Goal: Check status: Check status

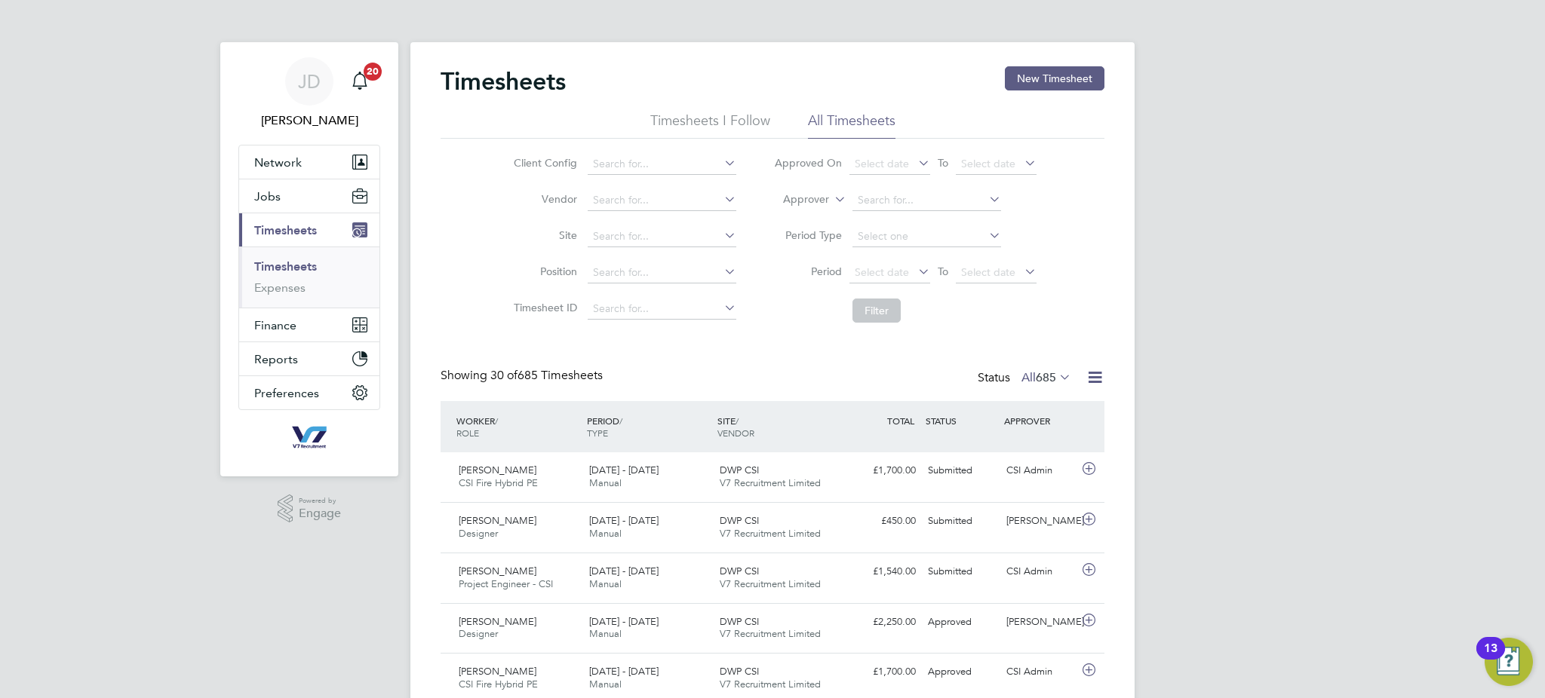
click at [862, 133] on li "All Timesheets" at bounding box center [851, 125] width 87 height 27
click at [1052, 379] on span "685" at bounding box center [1045, 377] width 20 height 15
click at [1048, 424] on li "Saved" at bounding box center [1035, 425] width 69 height 21
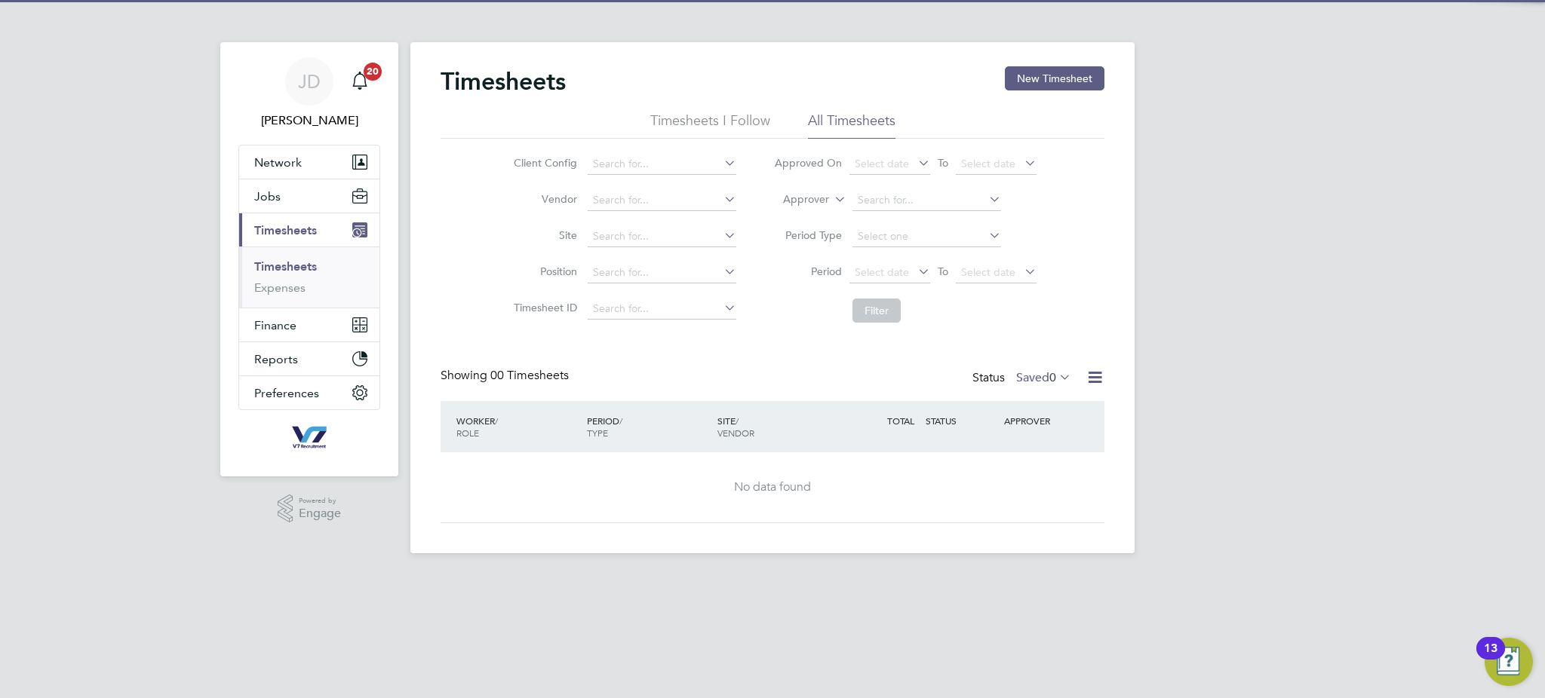
click at [1039, 366] on div "Timesheets New Timesheet Timesheets I Follow All Timesheets Client Config Vendo…" at bounding box center [772, 294] width 664 height 457
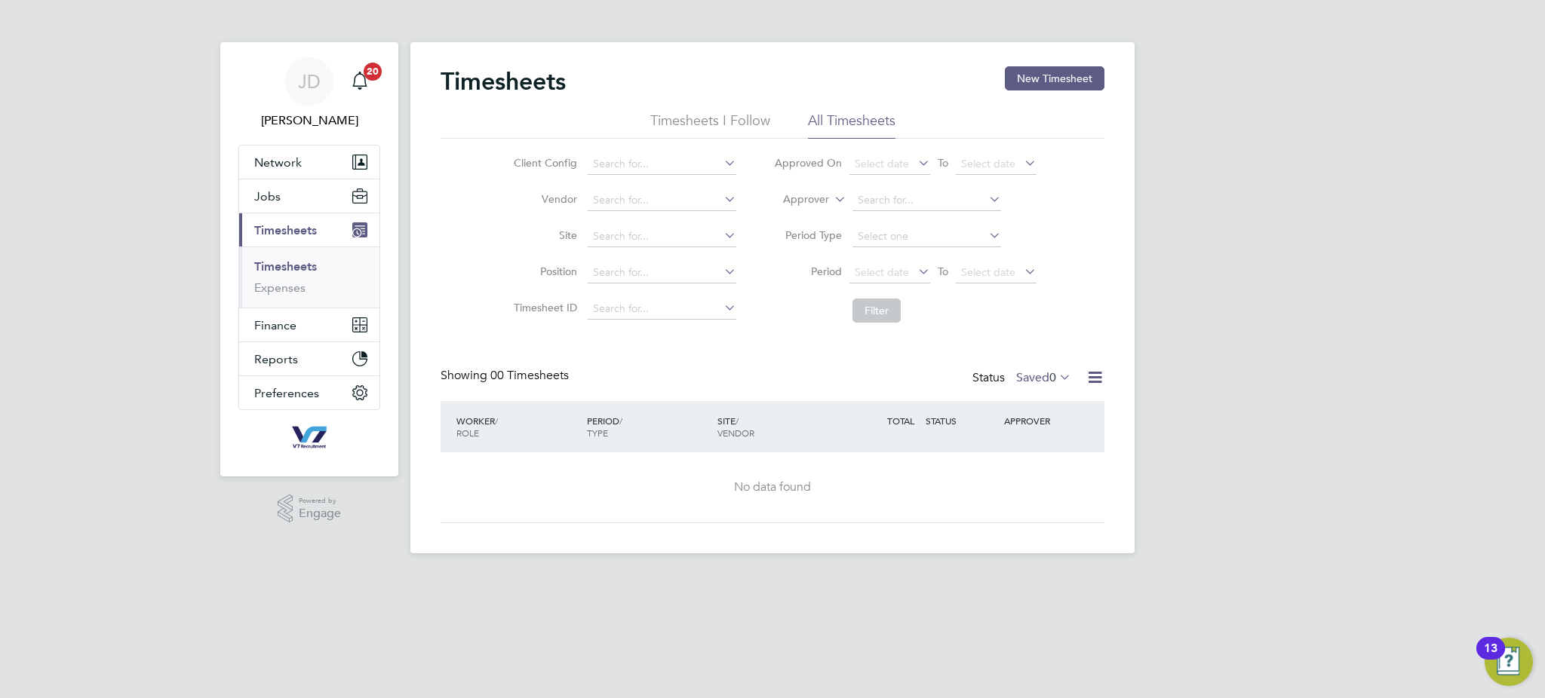
click at [1038, 378] on label "Saved 0" at bounding box center [1043, 377] width 55 height 15
click at [1045, 434] on li "Saved" at bounding box center [1033, 425] width 69 height 21
click at [1035, 379] on label "Saved 0" at bounding box center [1043, 377] width 55 height 15
click at [1031, 442] on li "Submitted" at bounding box center [1033, 446] width 69 height 21
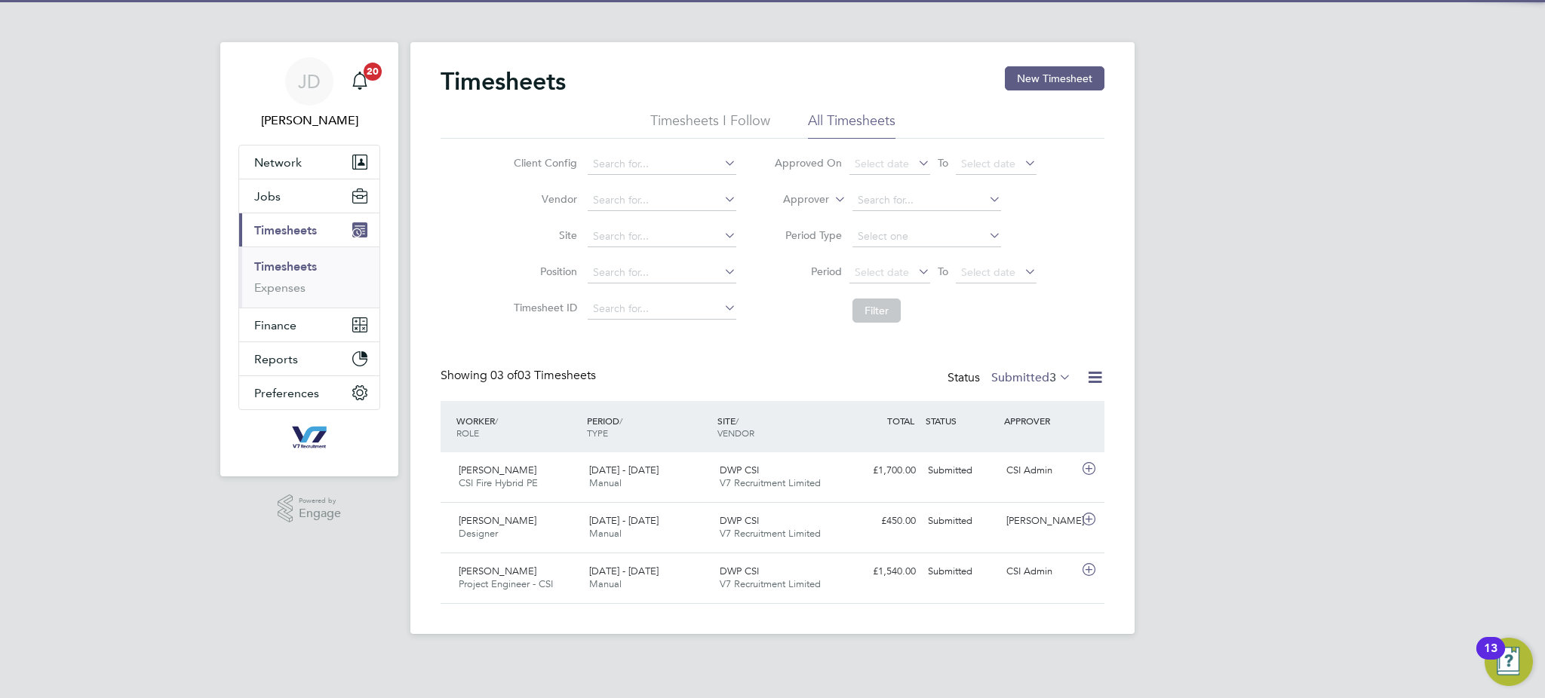
click at [1026, 358] on div "Timesheets New Timesheet Timesheets I Follow All Timesheets Client Config Vendo…" at bounding box center [772, 335] width 664 height 538
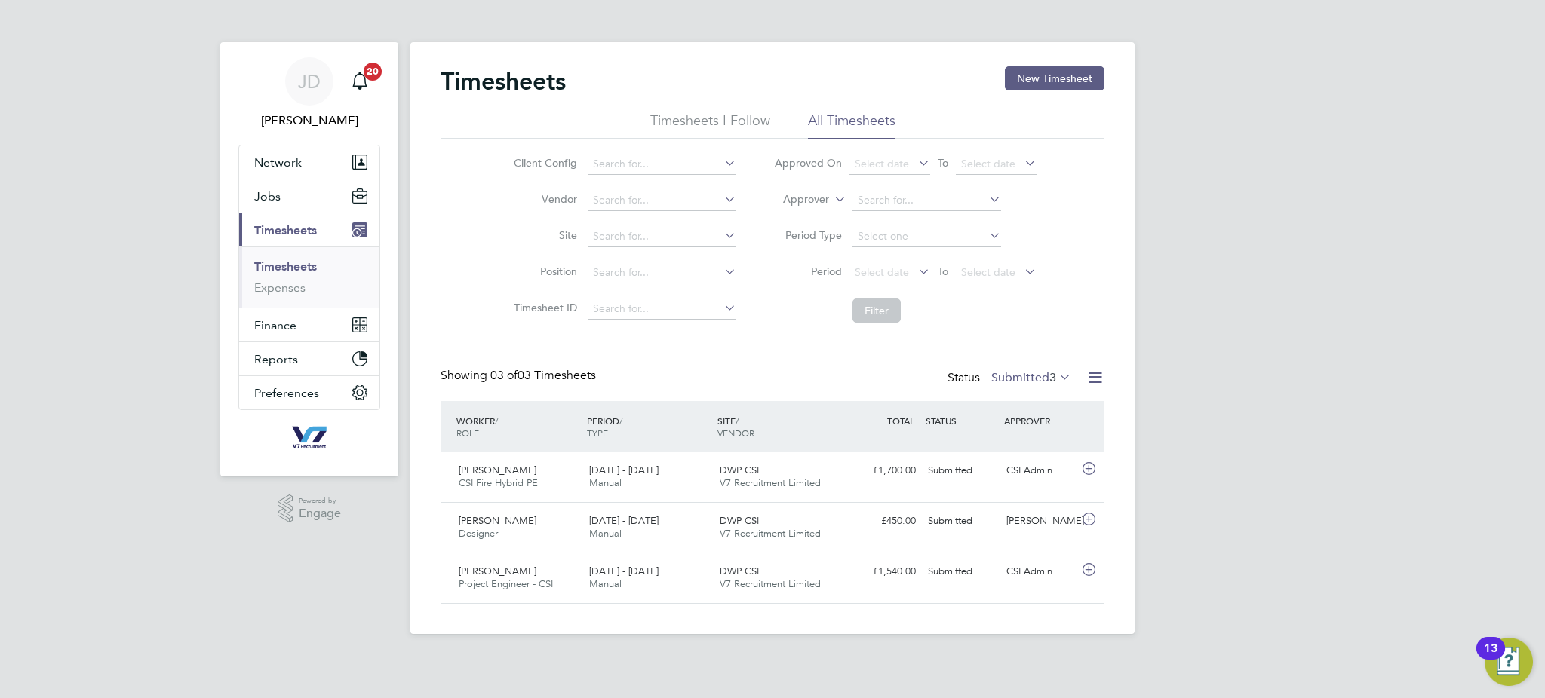
click at [1027, 374] on label "Submitted 3" at bounding box center [1031, 377] width 80 height 15
click at [1041, 399] on li "All" at bounding box center [1020, 403] width 69 height 21
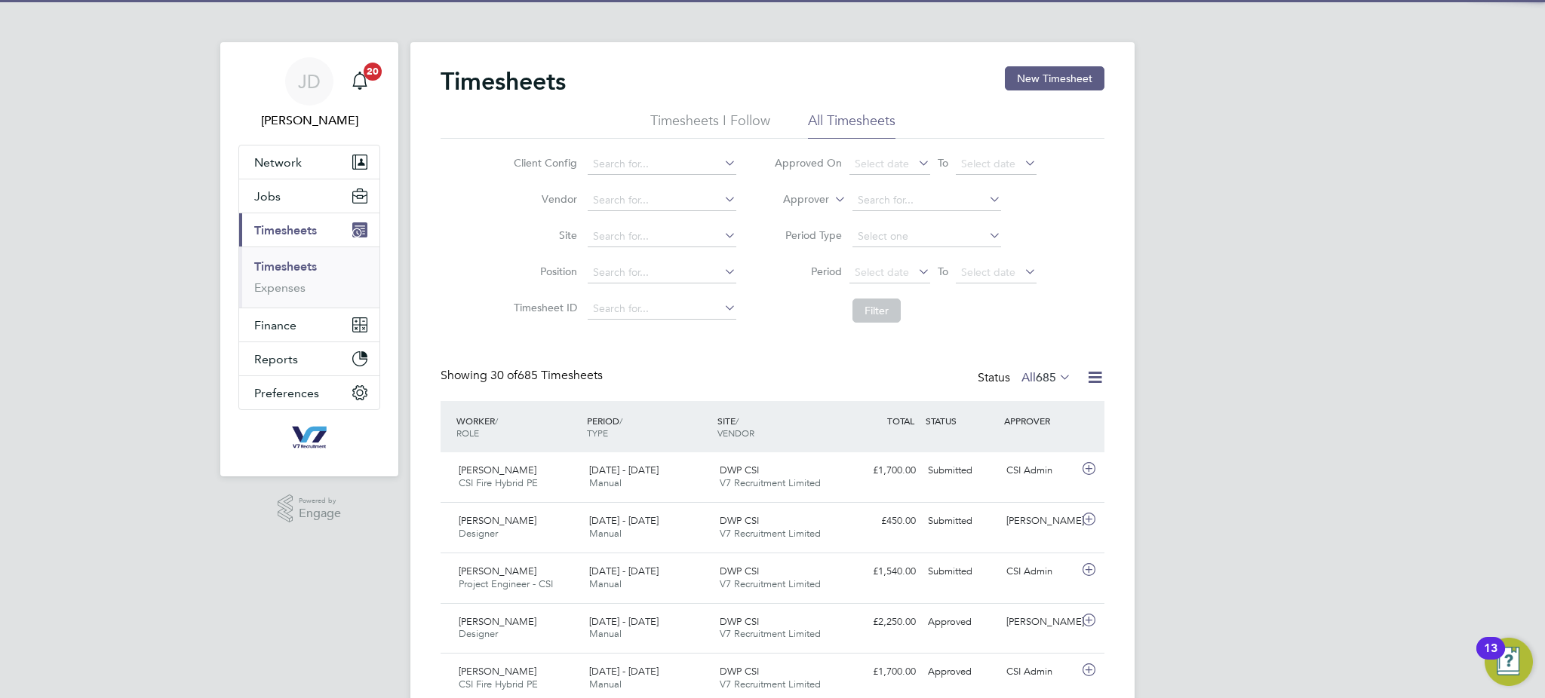
click at [1043, 379] on span "685" at bounding box center [1045, 377] width 20 height 15
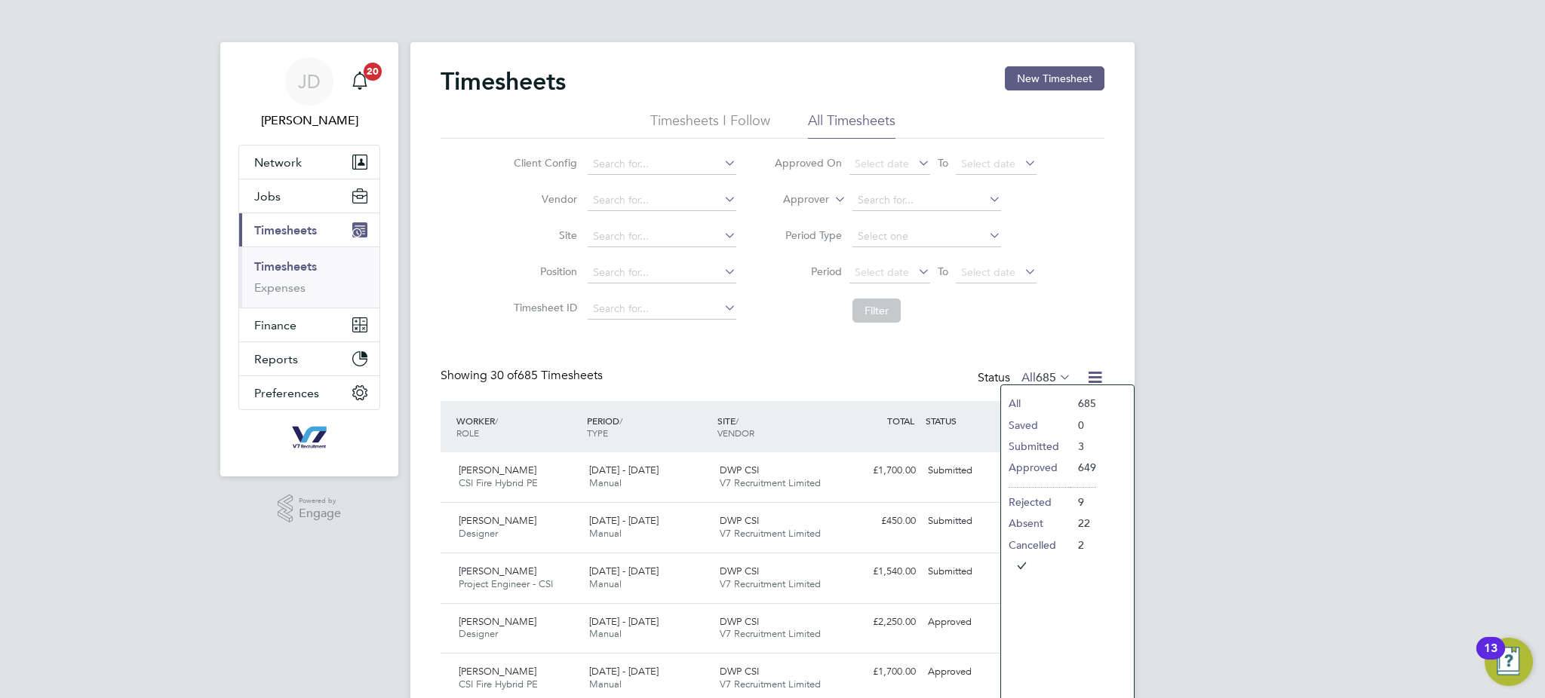
click at [1050, 465] on li "Approved" at bounding box center [1035, 467] width 69 height 21
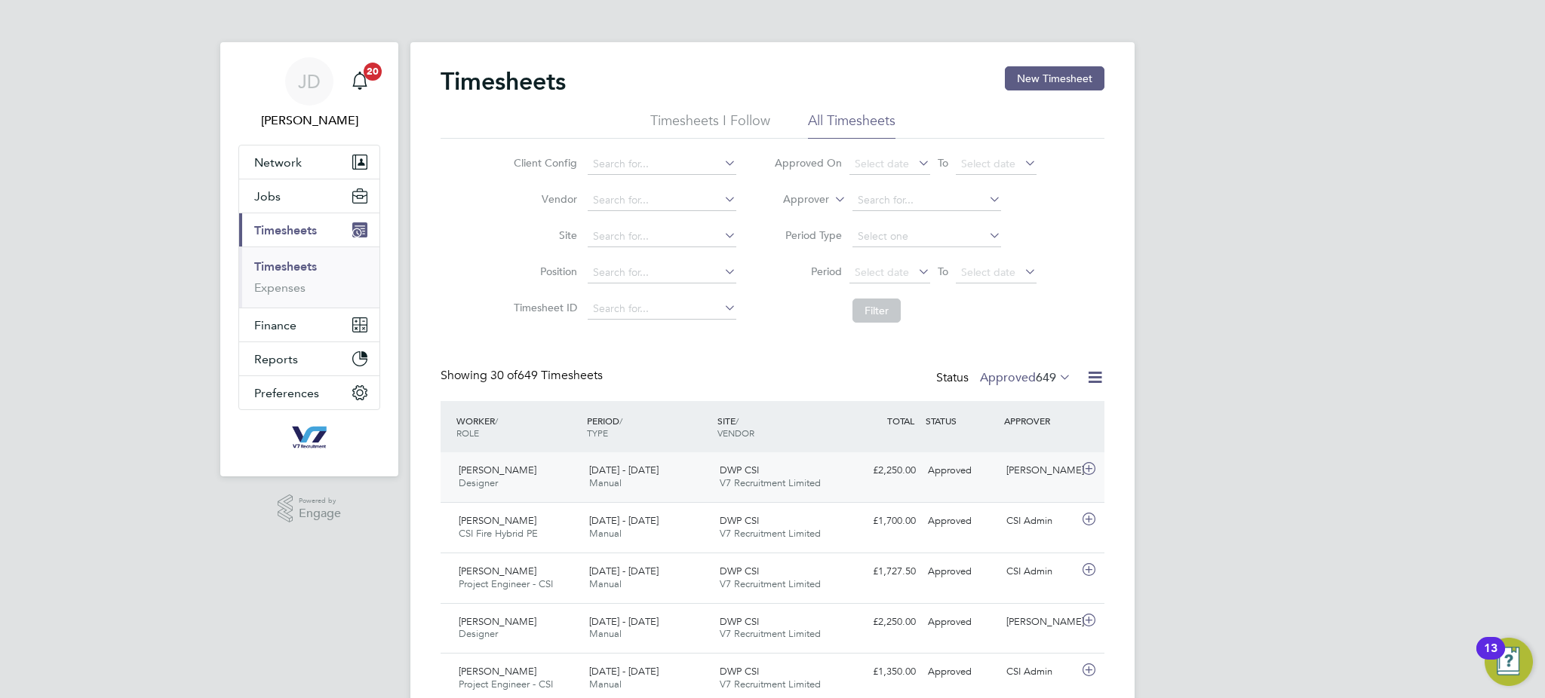
click at [921, 489] on div "[PERSON_NAME] Designer [DATE] - [DATE] [DATE] - [DATE] Manual DWP CSI V7 Recrui…" at bounding box center [772, 477] width 664 height 50
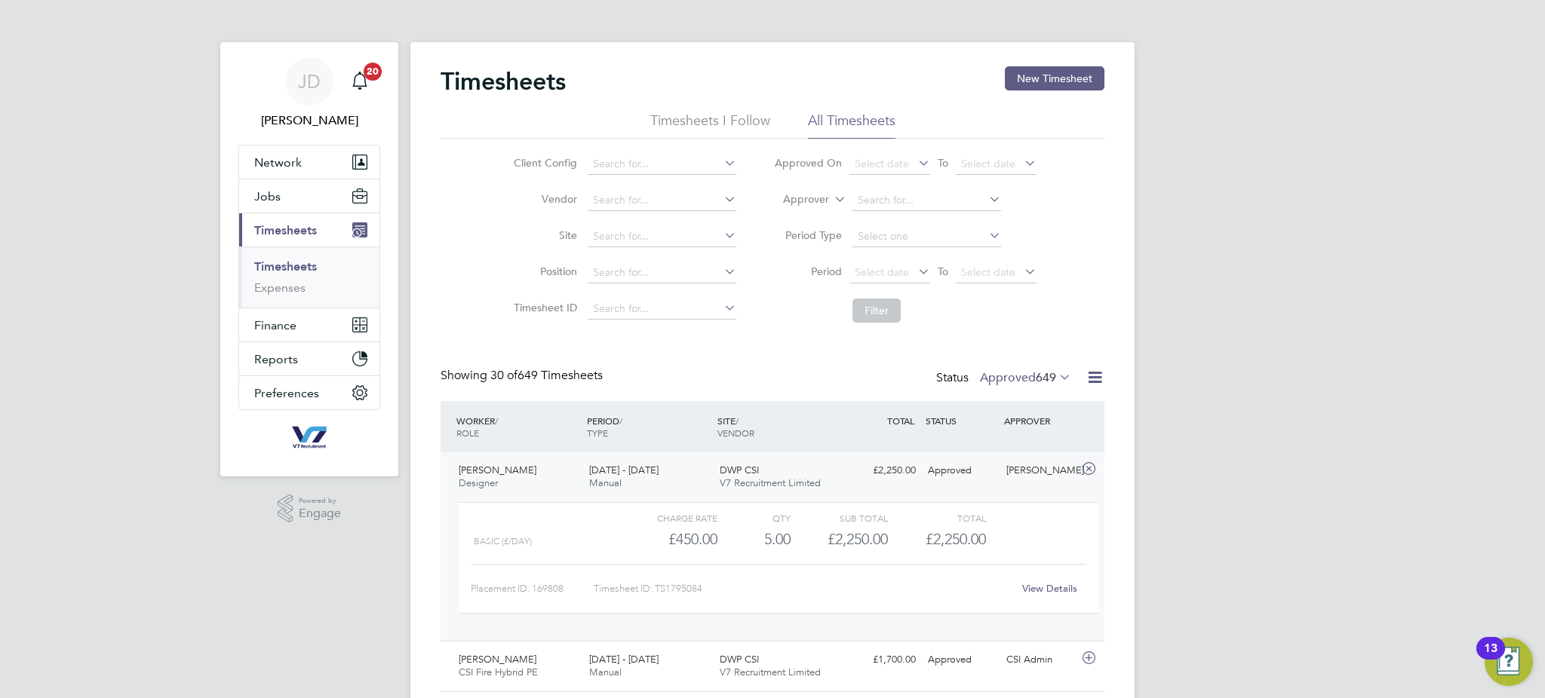
click at [1022, 381] on label "Approved 649" at bounding box center [1025, 377] width 91 height 15
drag, startPoint x: 1014, startPoint y: 426, endPoint x: 1205, endPoint y: 396, distance: 193.9
